Goal: Transaction & Acquisition: Purchase product/service

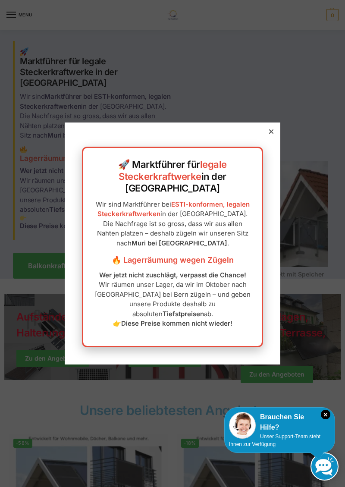
click at [270, 142] on div "🚀 Marktführer für legale Steckerkraftwerke in der Schweiz Wir sind Marktführer …" at bounding box center [173, 244] width 216 height 242
click at [270, 134] on icon at bounding box center [271, 131] width 4 height 4
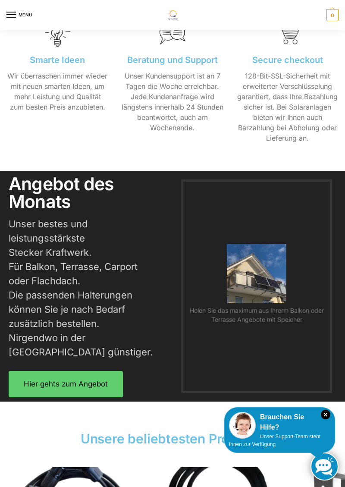
scroll to position [1190, 0]
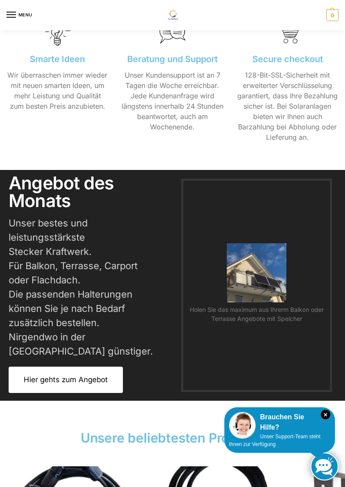
click at [79, 367] on link "Hier gehts zum Angebot" at bounding box center [66, 380] width 114 height 26
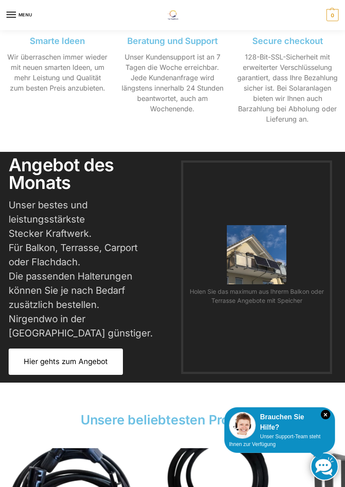
scroll to position [1231, 0]
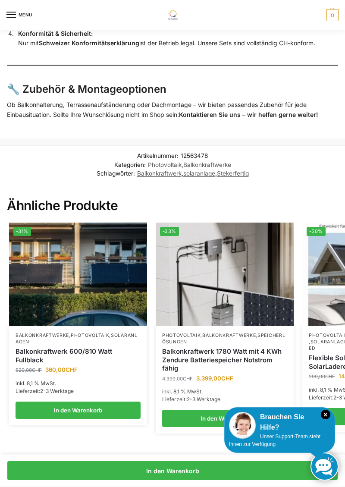
click at [21, 20] on div at bounding box center [172, 243] width 345 height 487
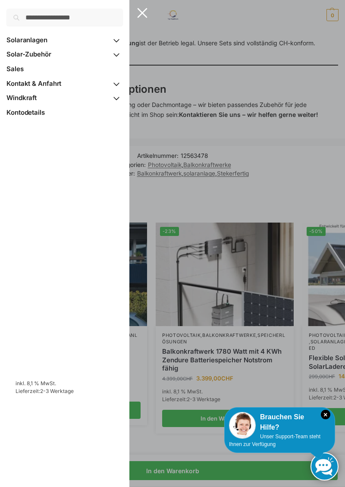
click at [20, 71] on span "Sales" at bounding box center [14, 69] width 17 height 8
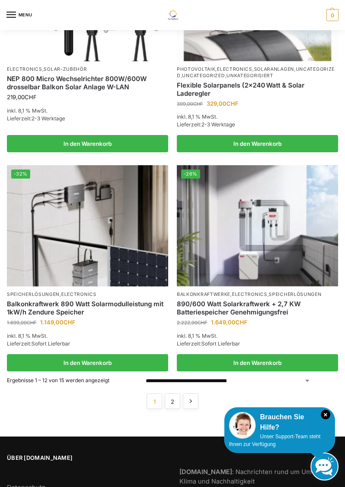
scroll to position [1142, 0]
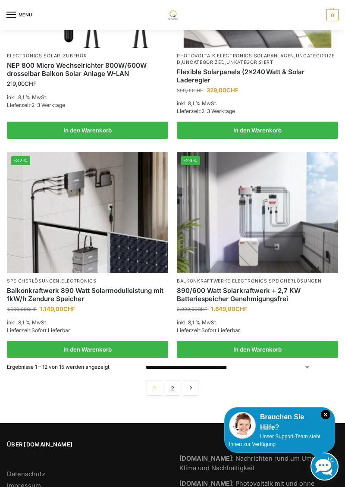
click at [179, 380] on link "2" at bounding box center [173, 388] width 16 height 16
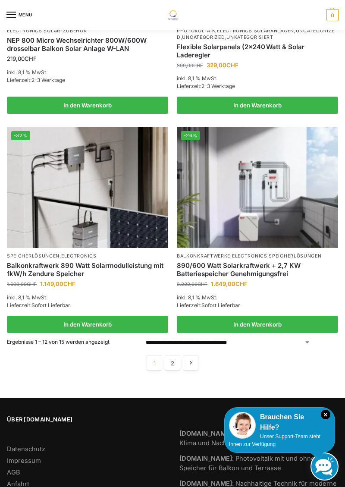
scroll to position [1181, 0]
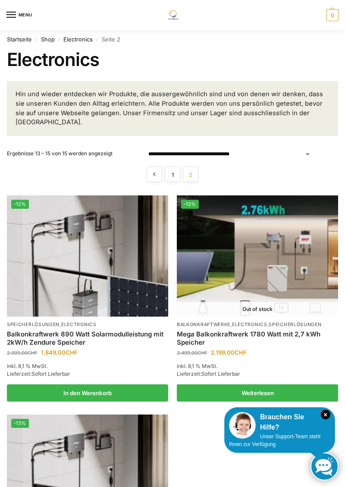
click at [12, 21] on div at bounding box center [172, 243] width 345 height 487
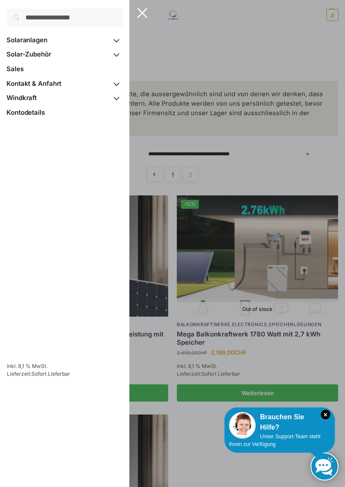
click at [36, 38] on span "Solaranlagen" at bounding box center [26, 40] width 41 height 8
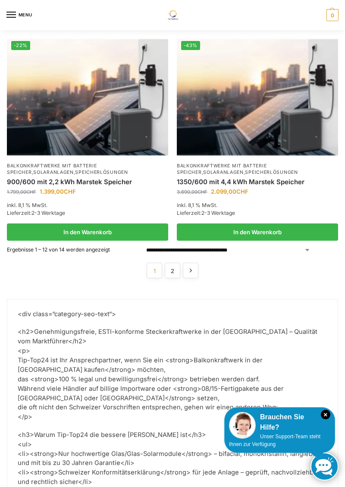
scroll to position [1591, 0]
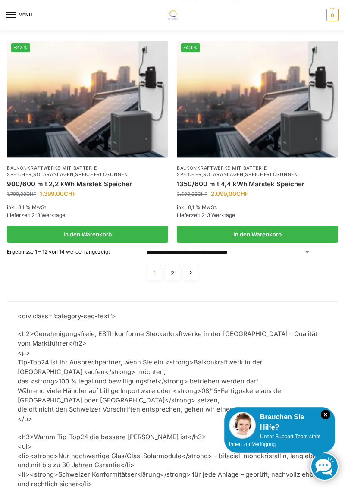
click at [170, 265] on link "2" at bounding box center [173, 273] width 16 height 16
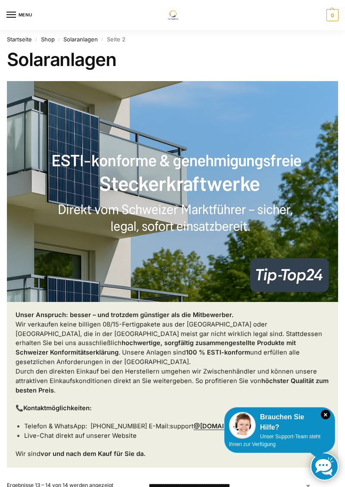
click at [52, 41] on link "Shop" at bounding box center [48, 39] width 14 height 7
